Goal: Check status: Check status

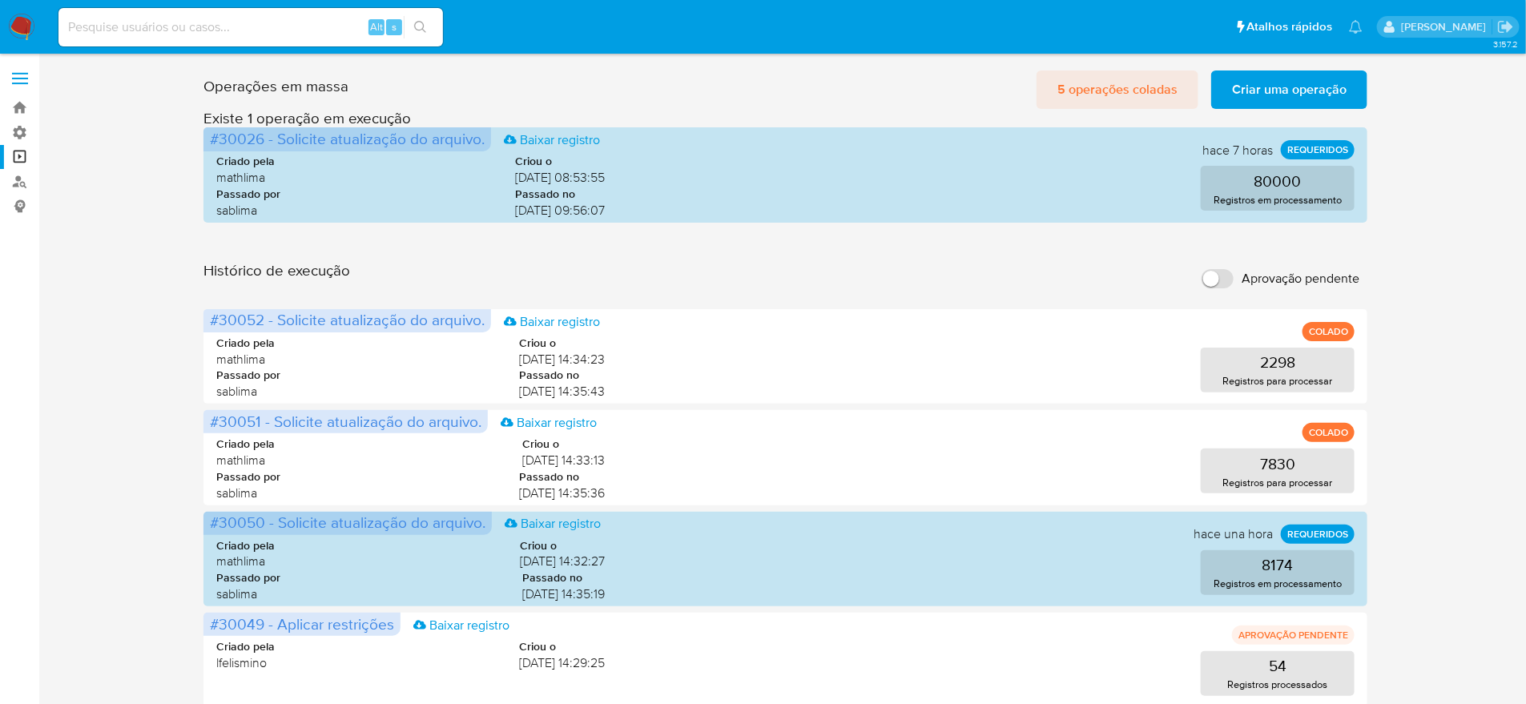
click at [1092, 84] on span "5 operações coladas" at bounding box center [1118, 89] width 120 height 35
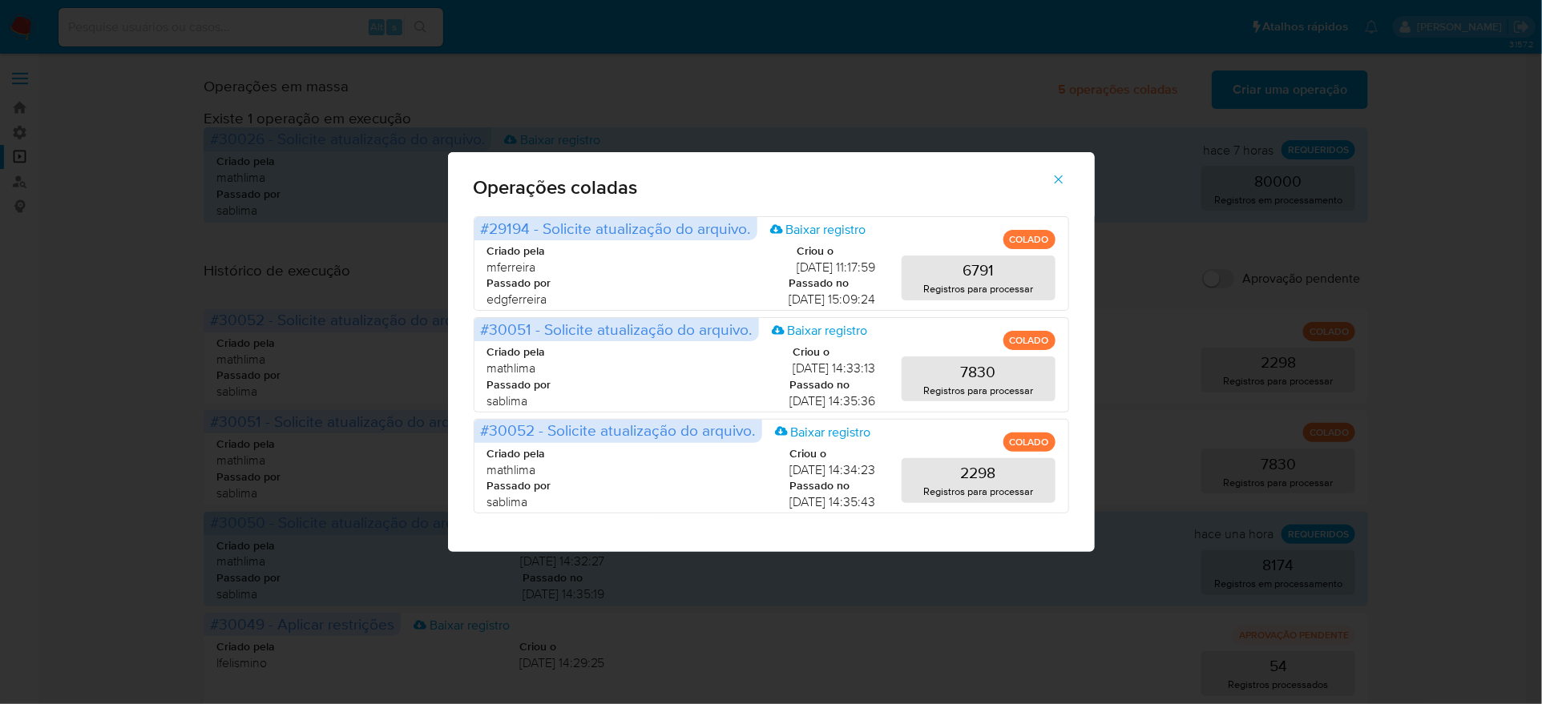
click at [0, 346] on div "Operações coladas #29194 - Solicite atualização do arquivo. Baixar registro COL…" at bounding box center [771, 352] width 1542 height 704
click at [82, 349] on div "Operações coladas #29194 - Solicite atualização do arquivo. Baixar registro COL…" at bounding box center [771, 352] width 1542 height 704
drag, startPoint x: 1030, startPoint y: 221, endPoint x: 986, endPoint y: 249, distance: 52.9
click at [1051, 187] on icon "button" at bounding box center [1058, 179] width 14 height 14
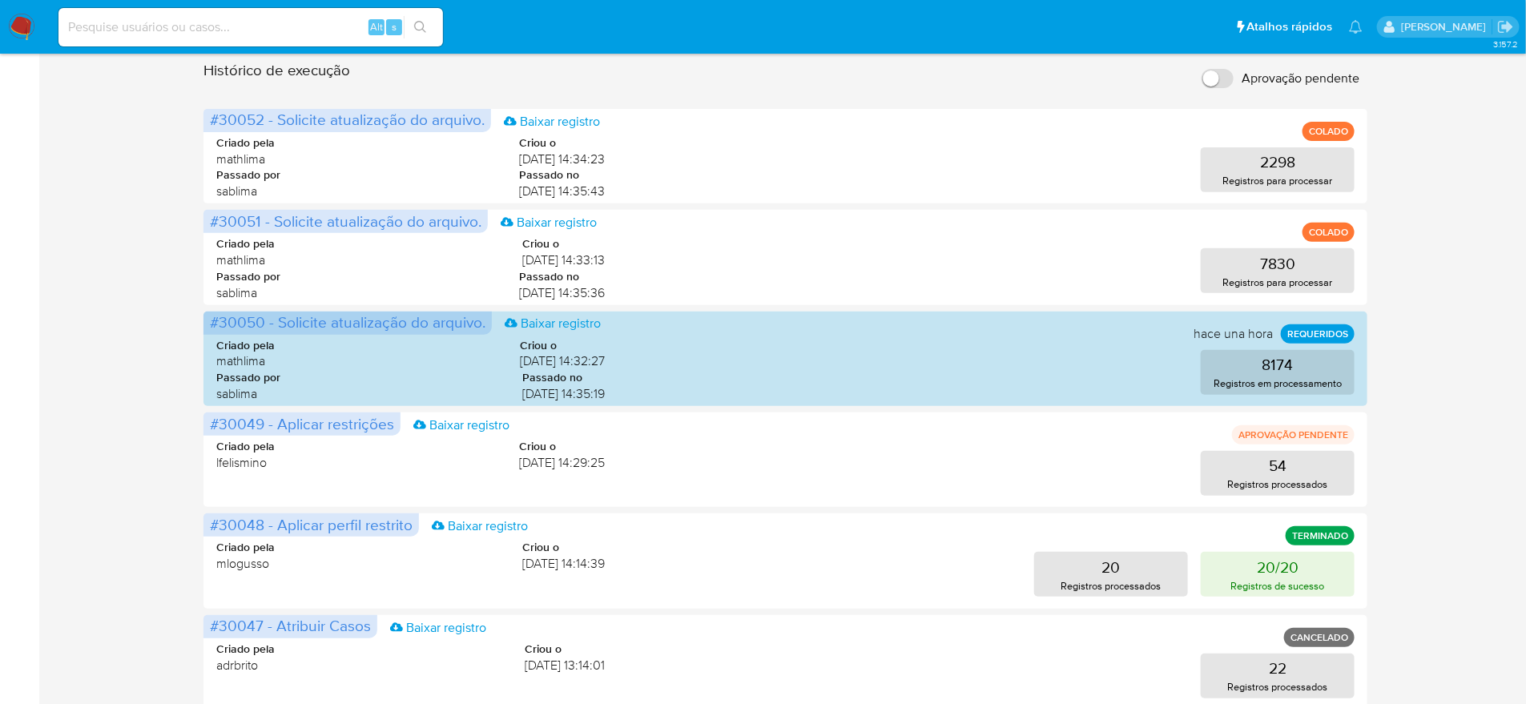
scroll to position [381, 0]
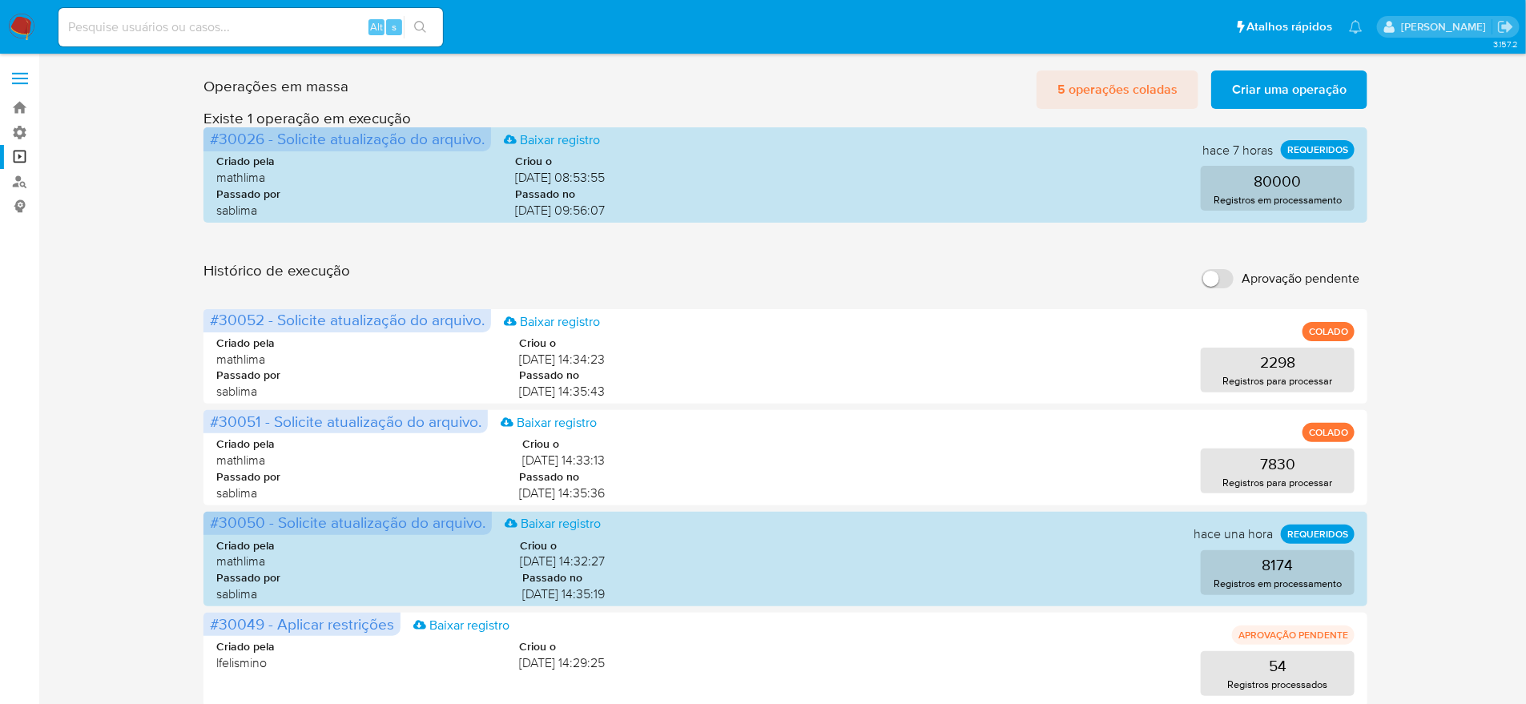
click at [1155, 84] on span "5 operações coladas" at bounding box center [1118, 89] width 120 height 35
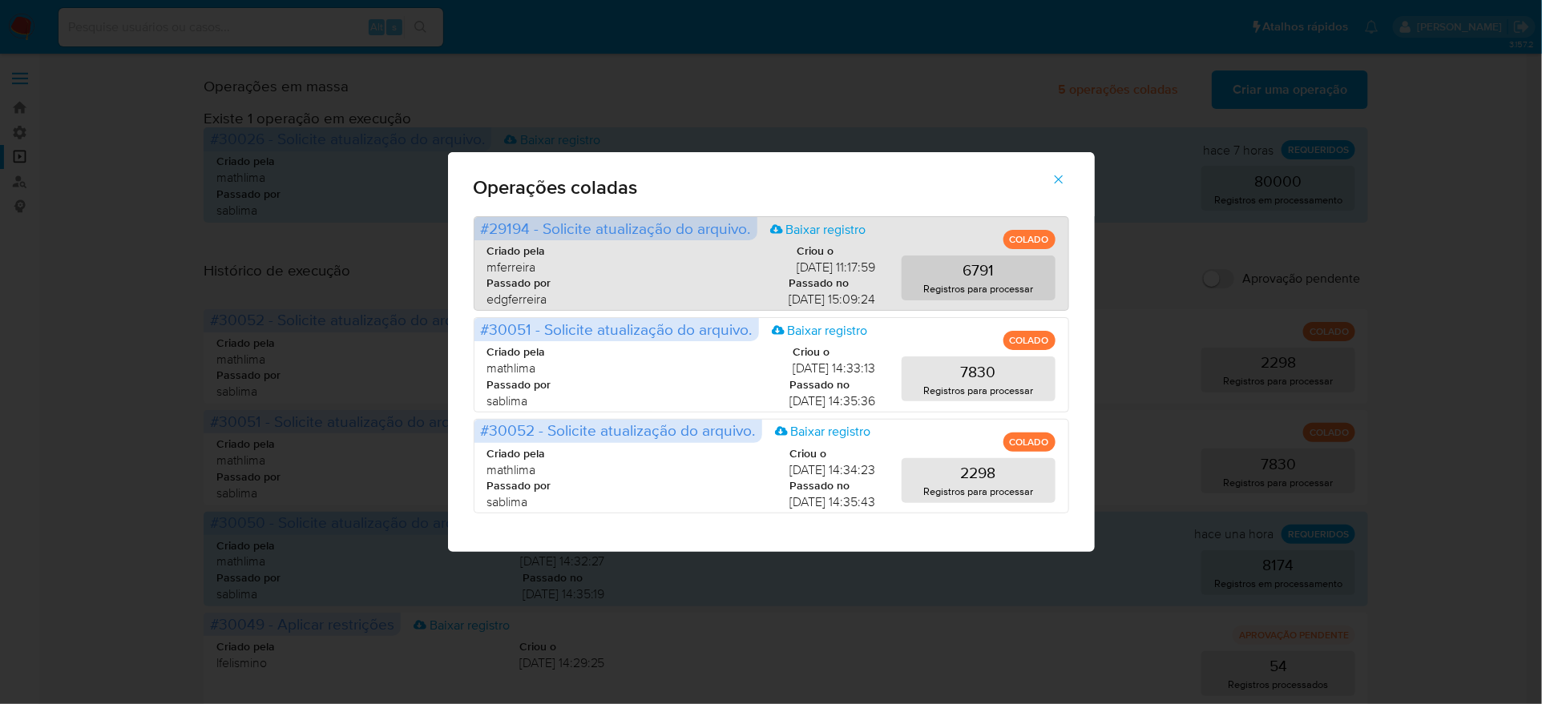
drag, startPoint x: 816, startPoint y: 295, endPoint x: 853, endPoint y: 311, distance: 39.5
click at [853, 308] on div "Criado pela mferreira Criou o [DATE] 11:17:59 Passado por edgferreira Passado n…" at bounding box center [681, 276] width 389 height 65
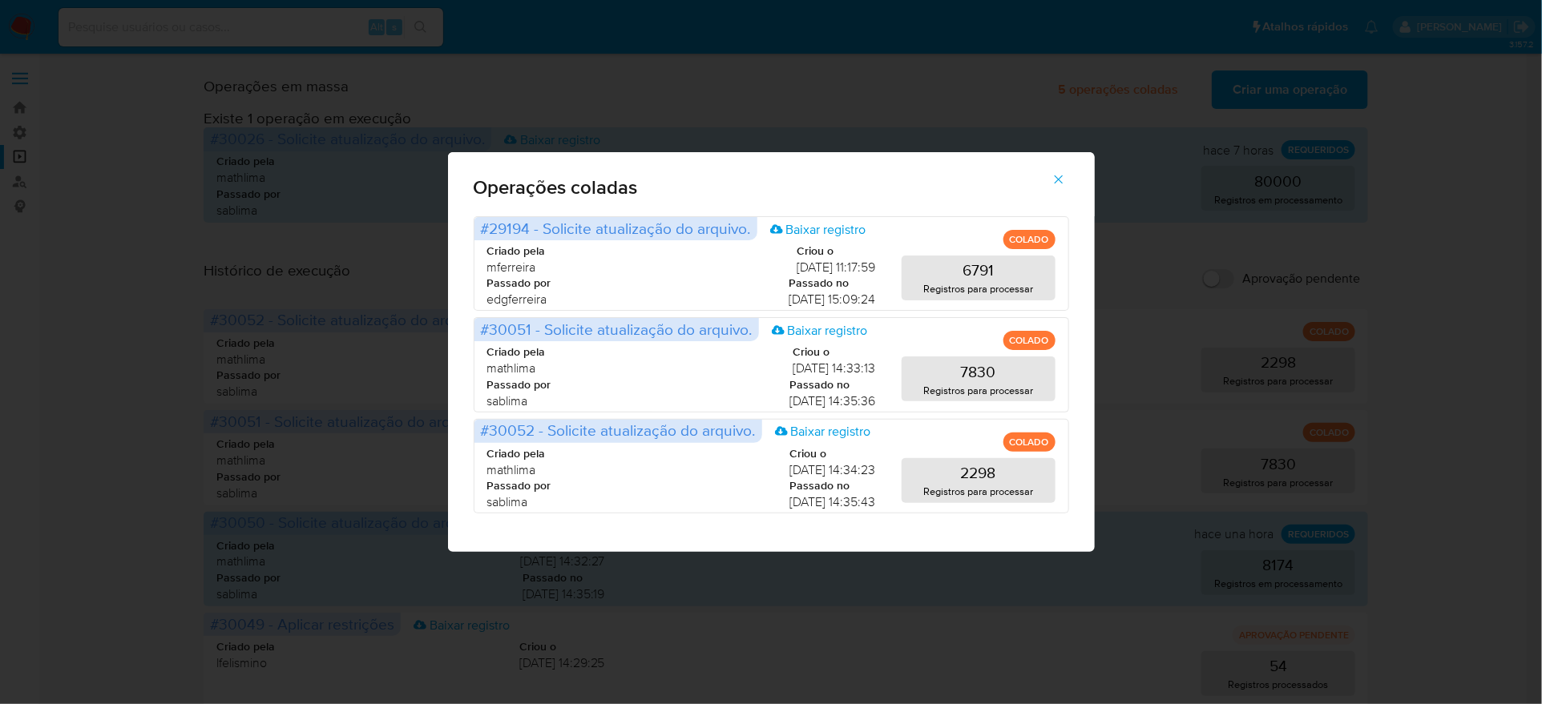
click at [1051, 197] on span "button" at bounding box center [1058, 179] width 14 height 35
